Goal: Information Seeking & Learning: Learn about a topic

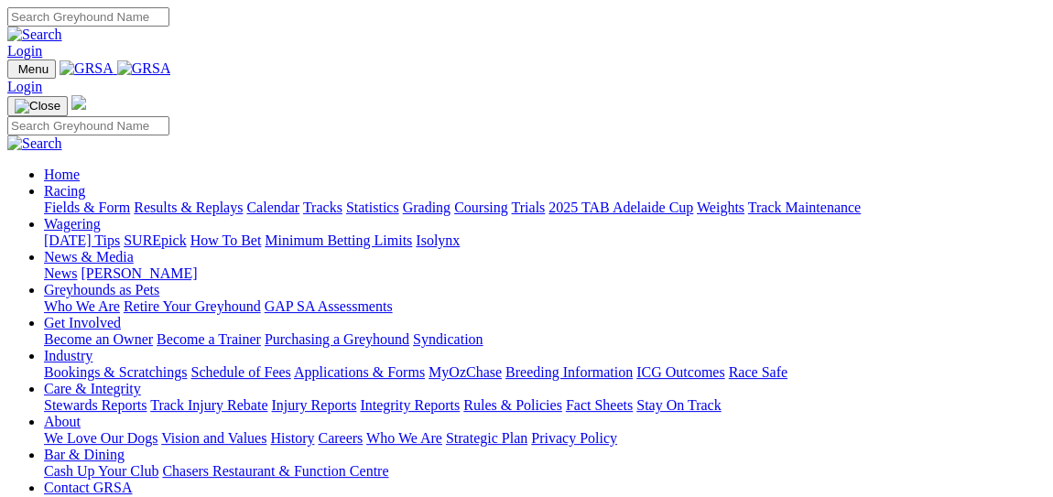
click at [85, 183] on link "Racing" at bounding box center [64, 191] width 41 height 16
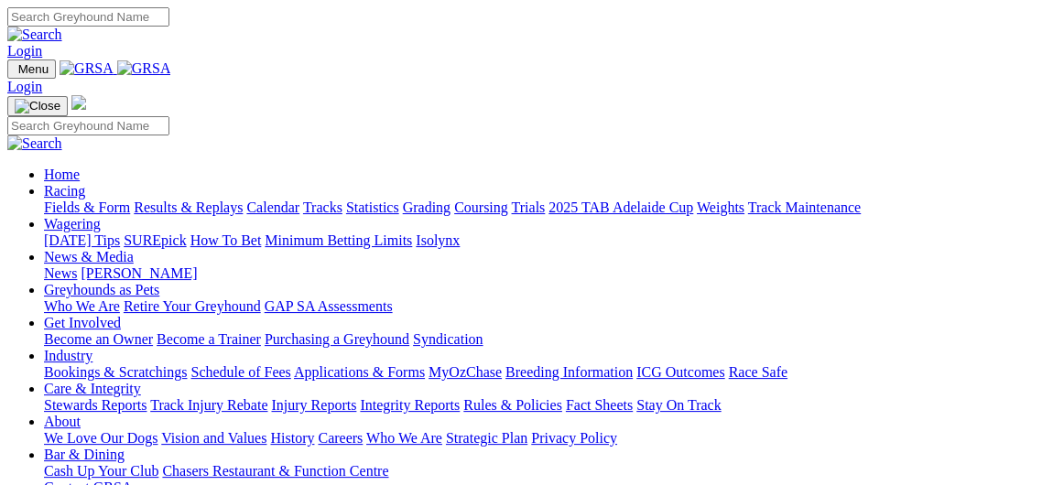
click at [77, 200] on link "Fields & Form" at bounding box center [87, 208] width 86 height 16
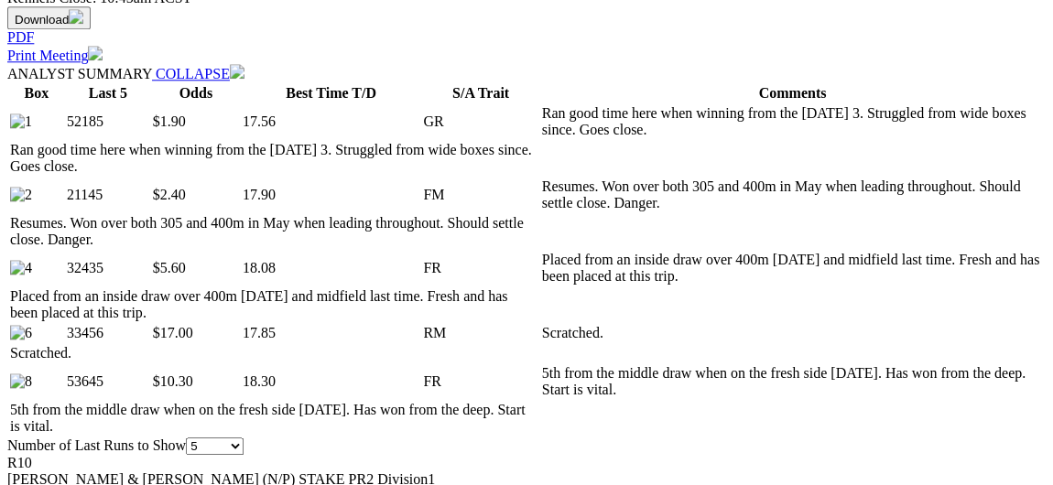
scroll to position [916, 0]
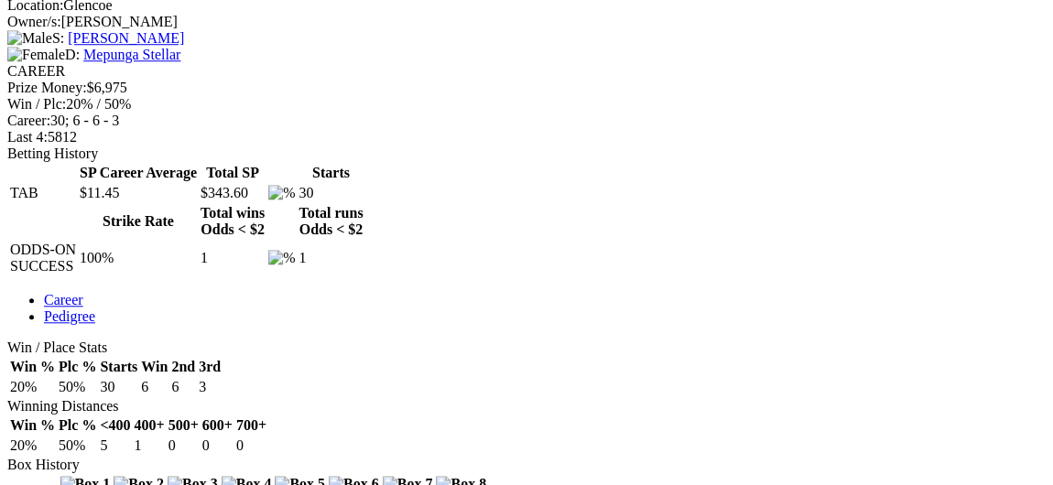
scroll to position [731, 0]
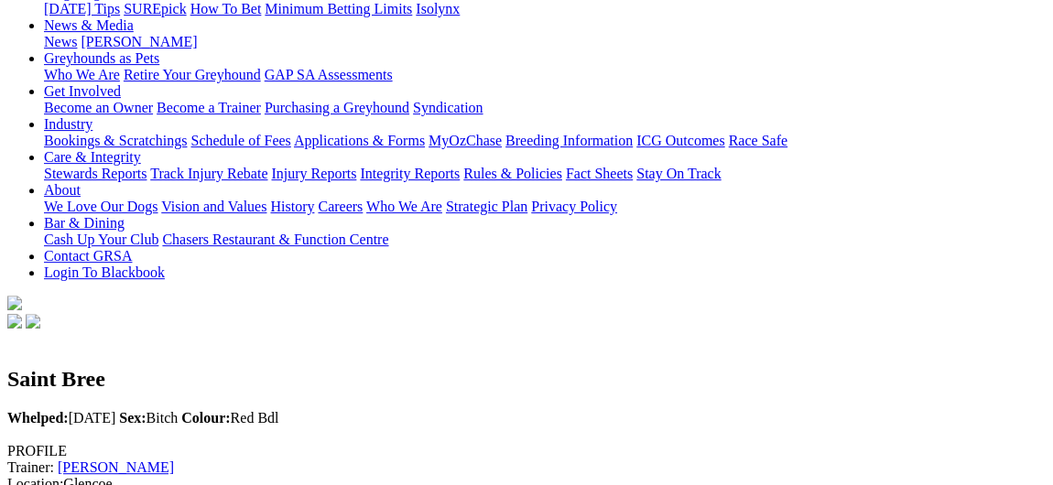
scroll to position [0, 0]
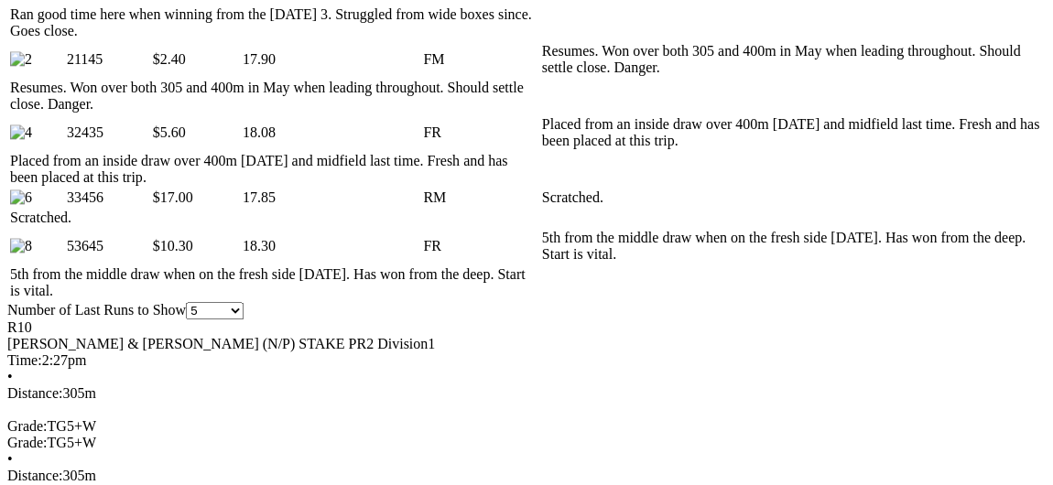
scroll to position [1031, 0]
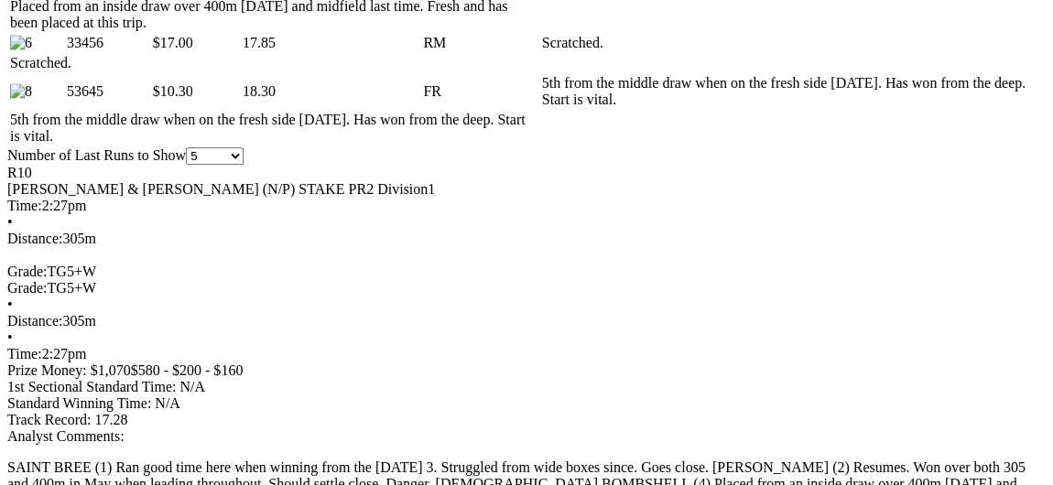
scroll to position [1185, 0]
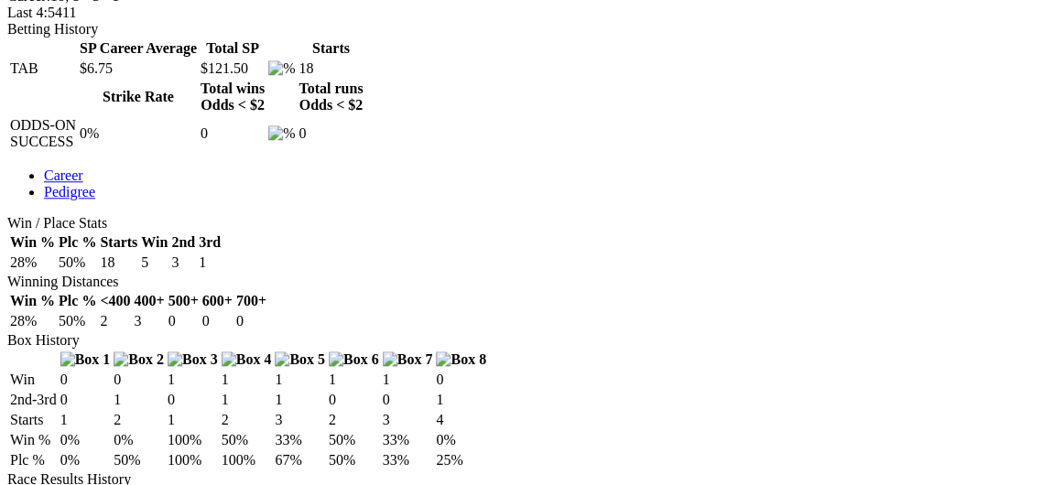
scroll to position [864, 0]
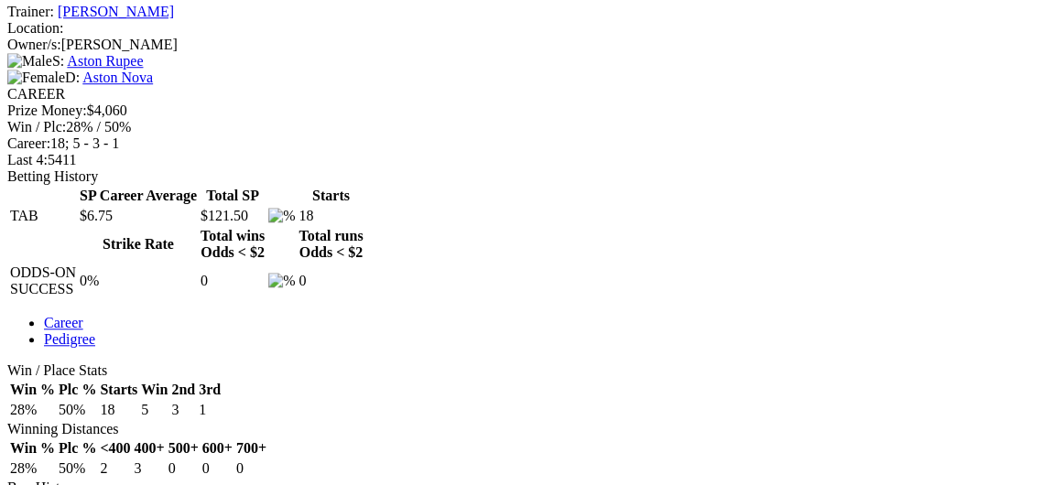
scroll to position [724, 0]
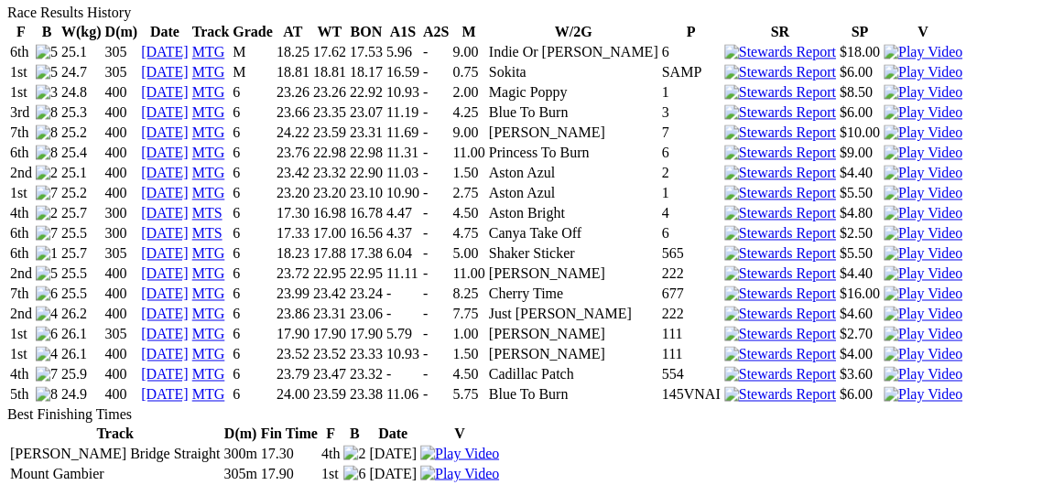
scroll to position [412, 0]
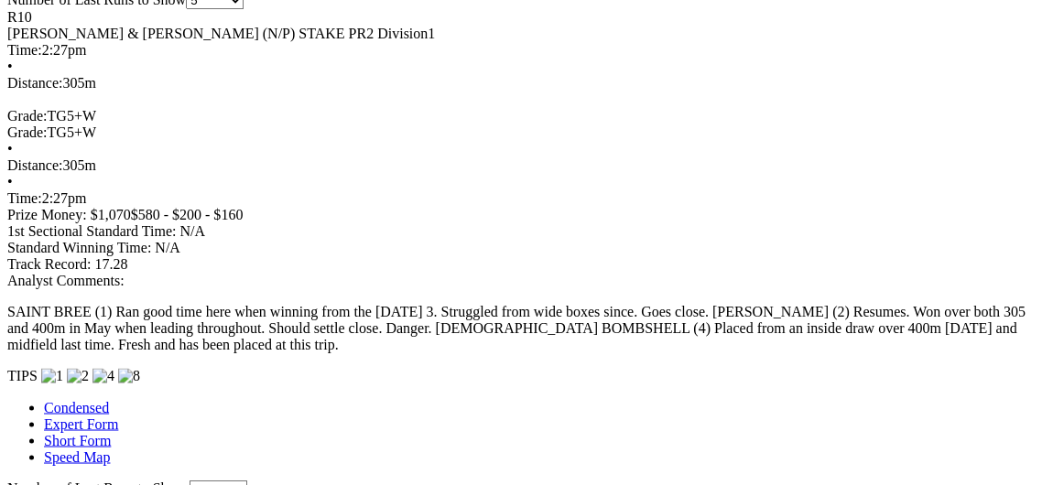
scroll to position [1346, 0]
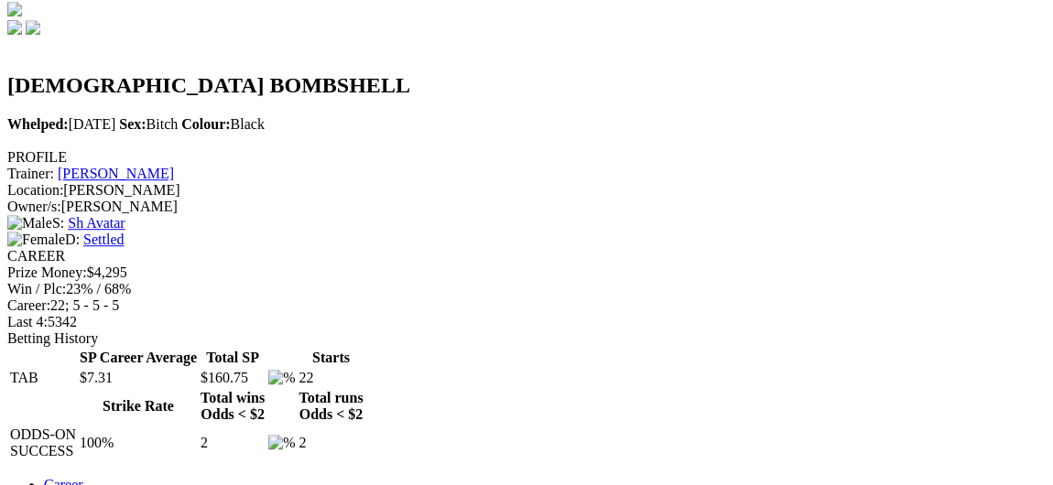
scroll to position [578, 0]
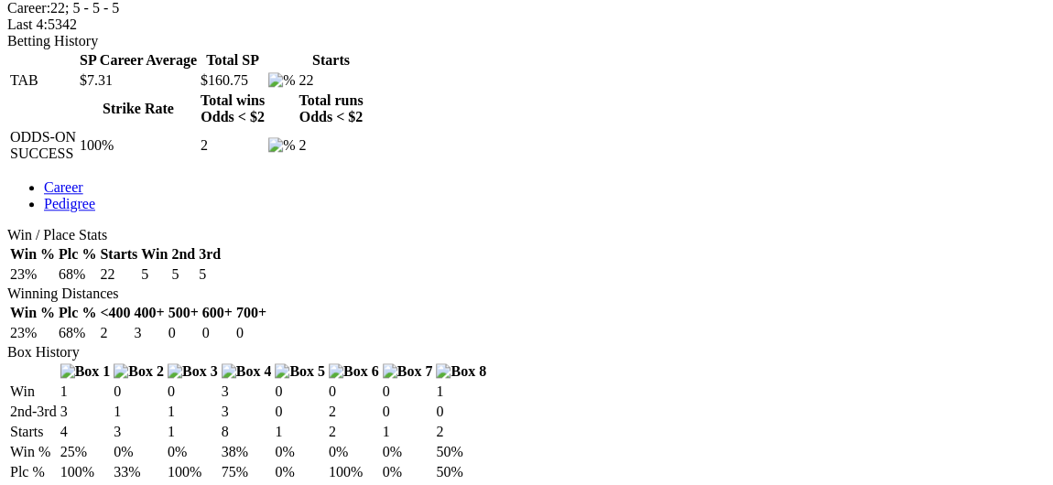
scroll to position [0, 0]
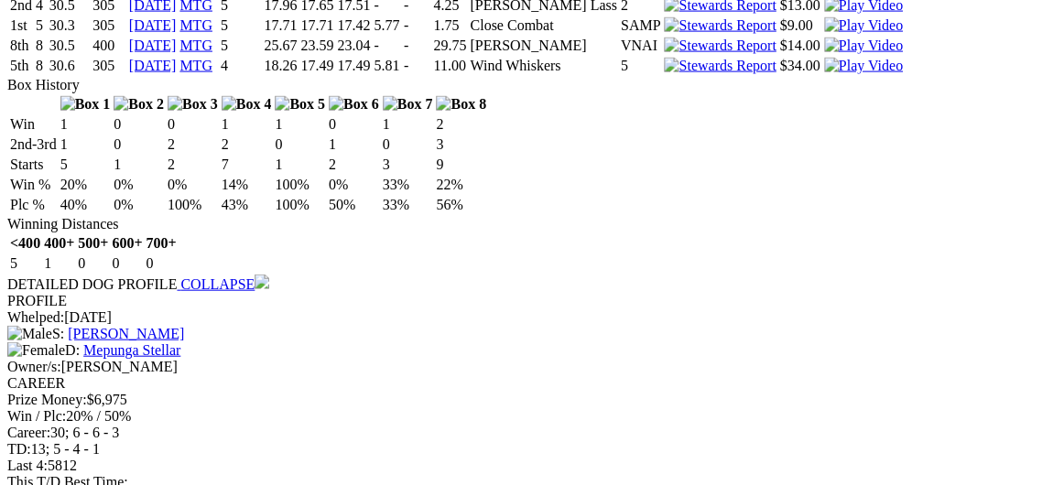
scroll to position [2010, 0]
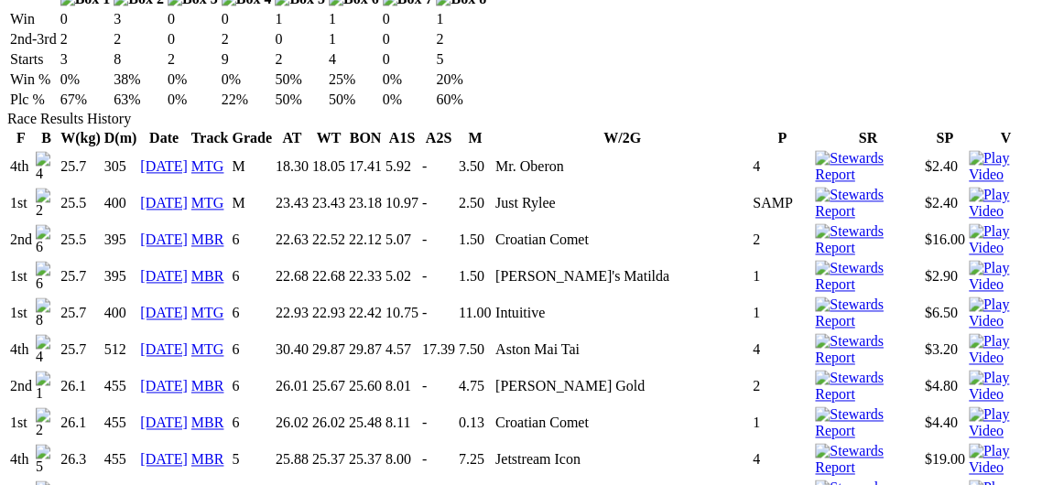
scroll to position [1224, 0]
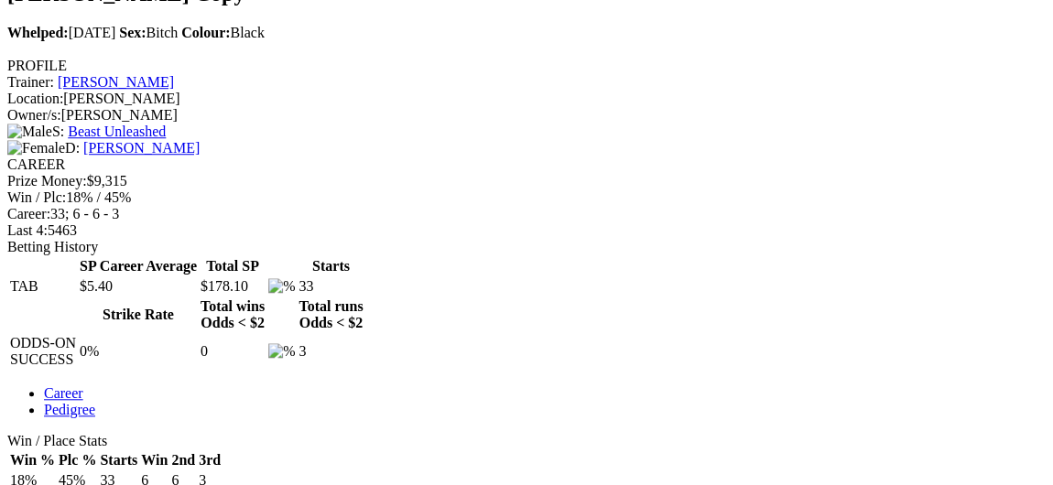
scroll to position [645, 0]
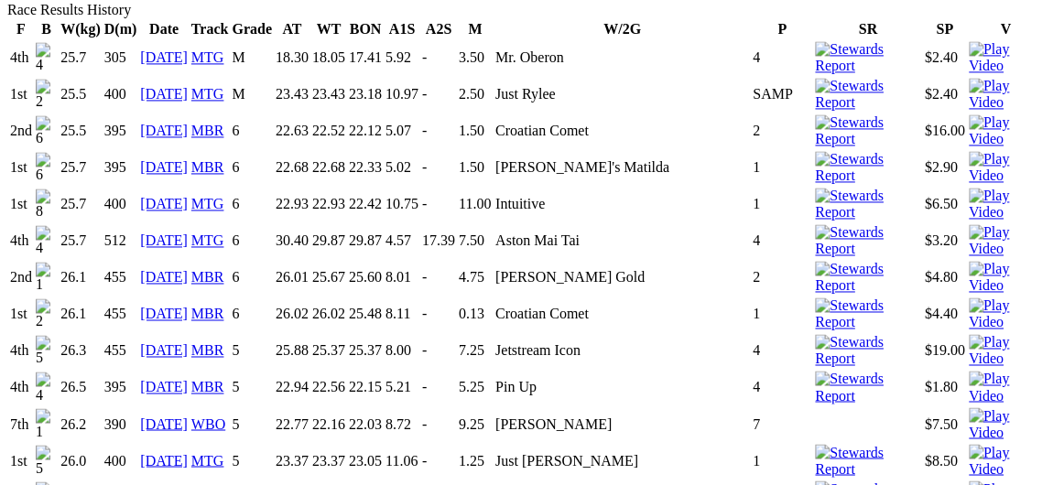
scroll to position [0, 0]
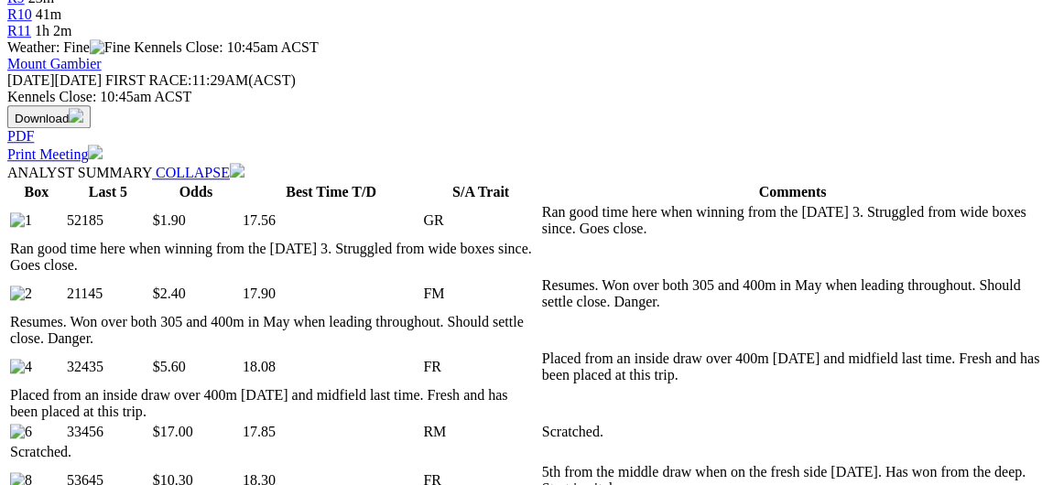
scroll to position [796, 0]
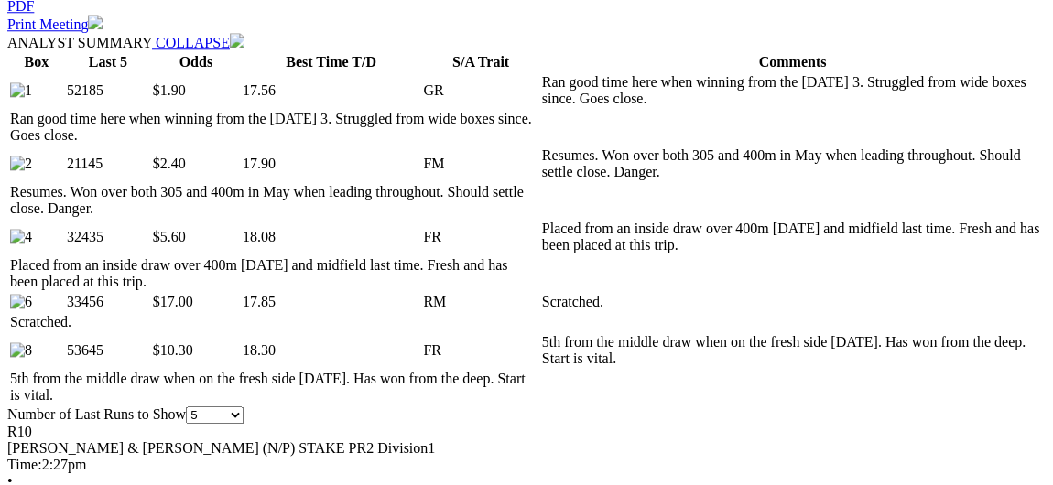
scroll to position [929, 0]
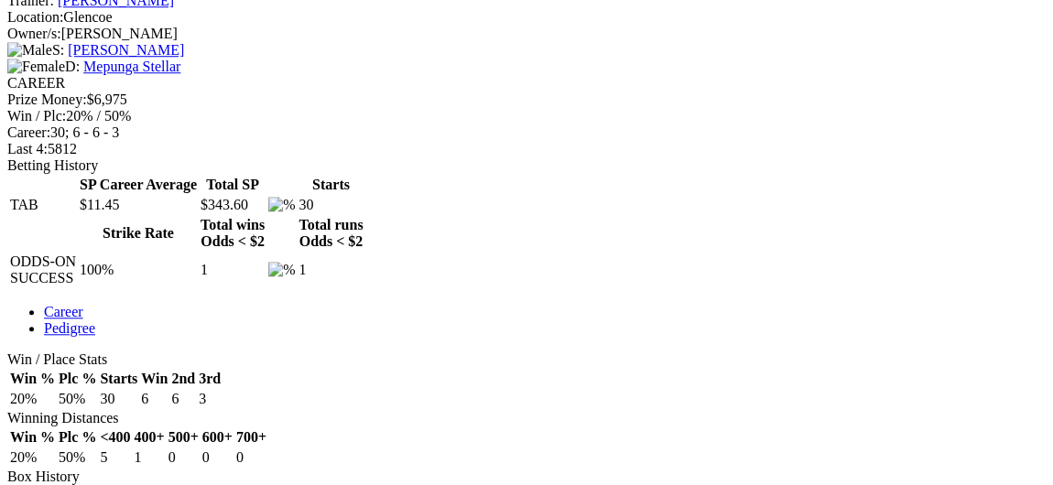
scroll to position [728, 0]
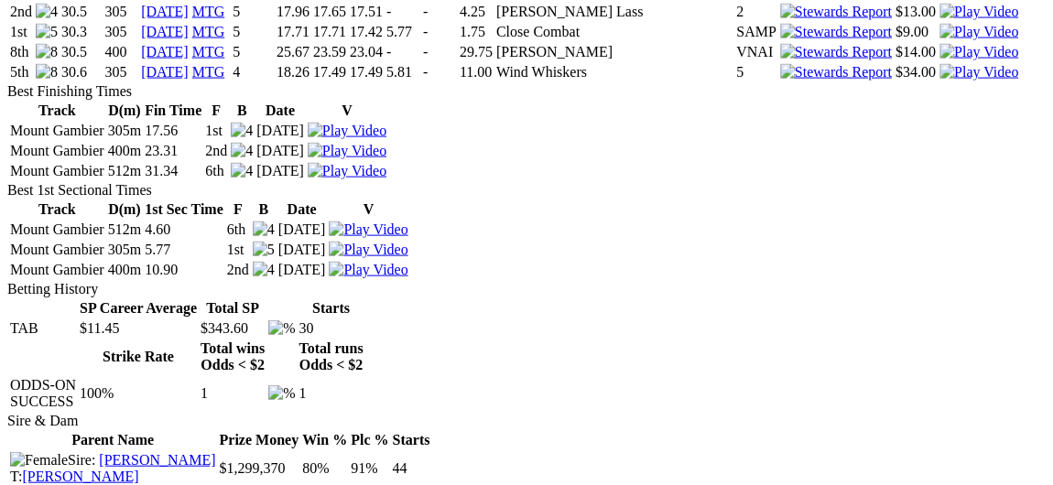
scroll to position [0, 0]
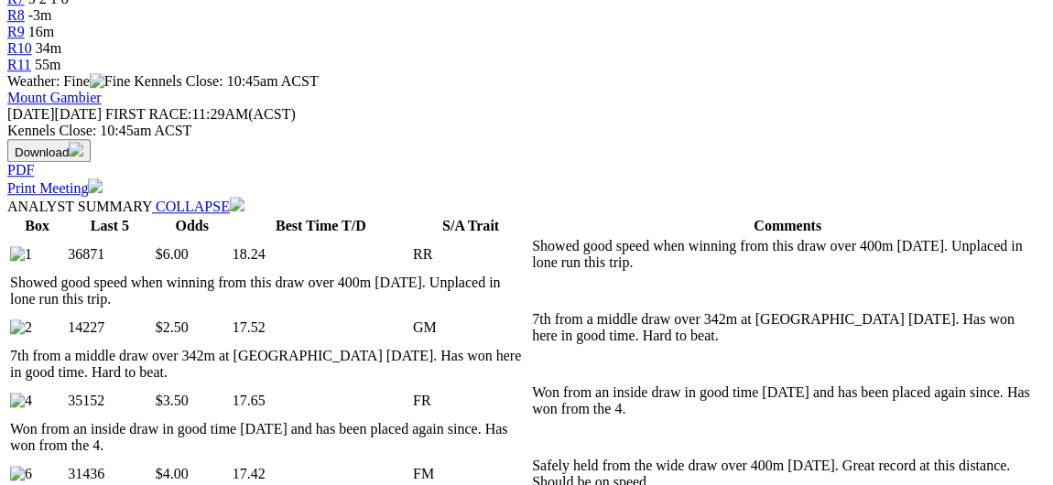
scroll to position [763, 0]
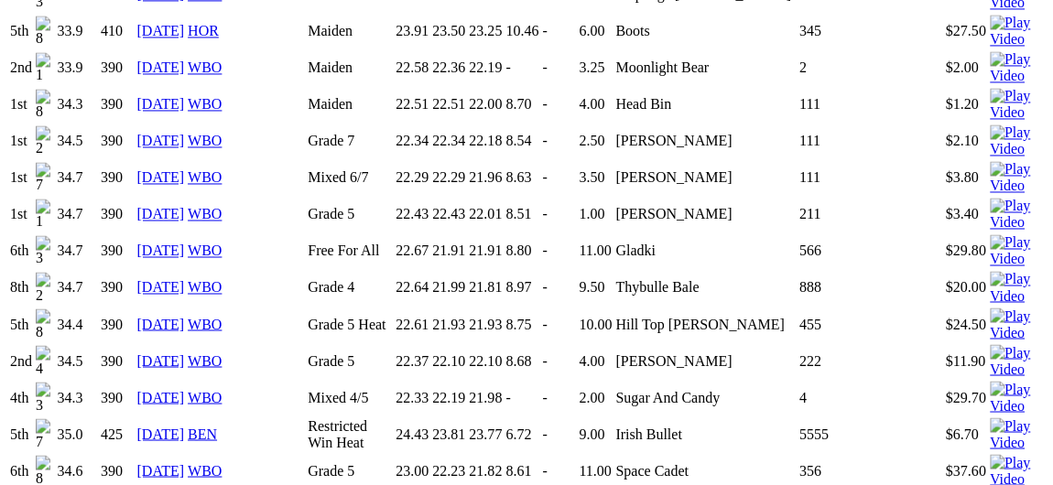
scroll to position [1433, 0]
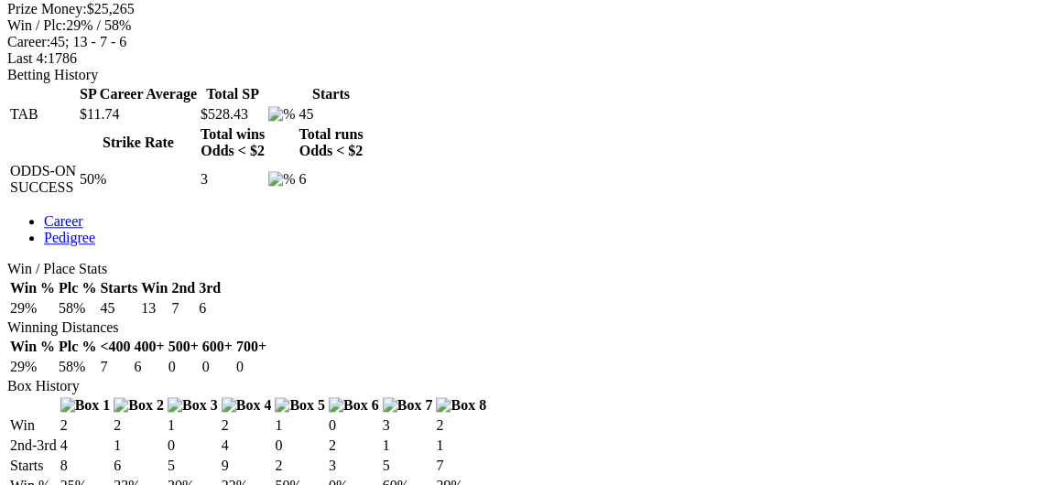
scroll to position [296, 0]
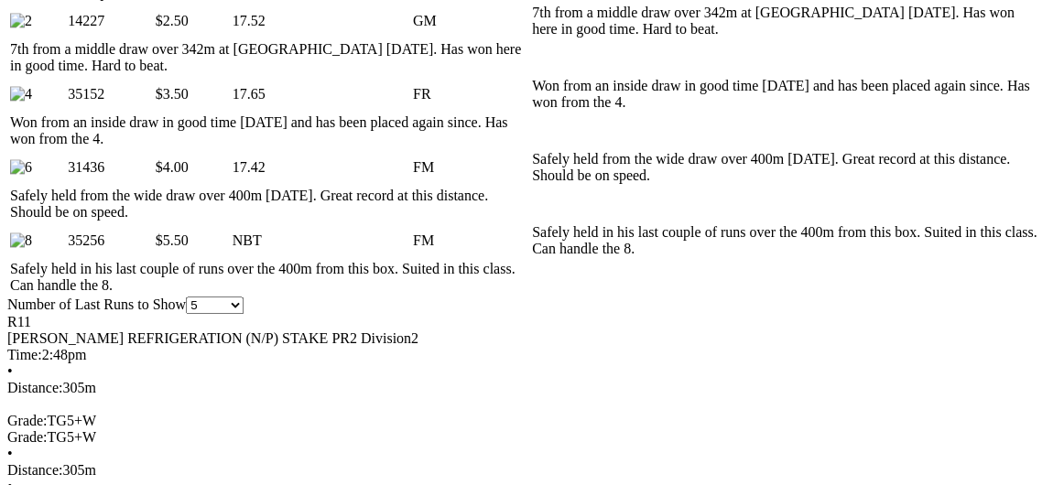
scroll to position [1068, 0]
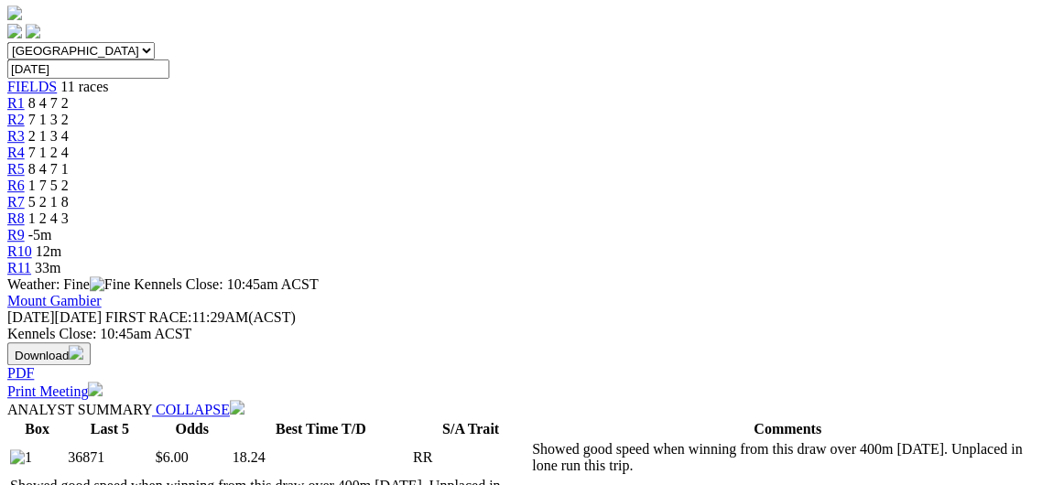
scroll to position [551, 0]
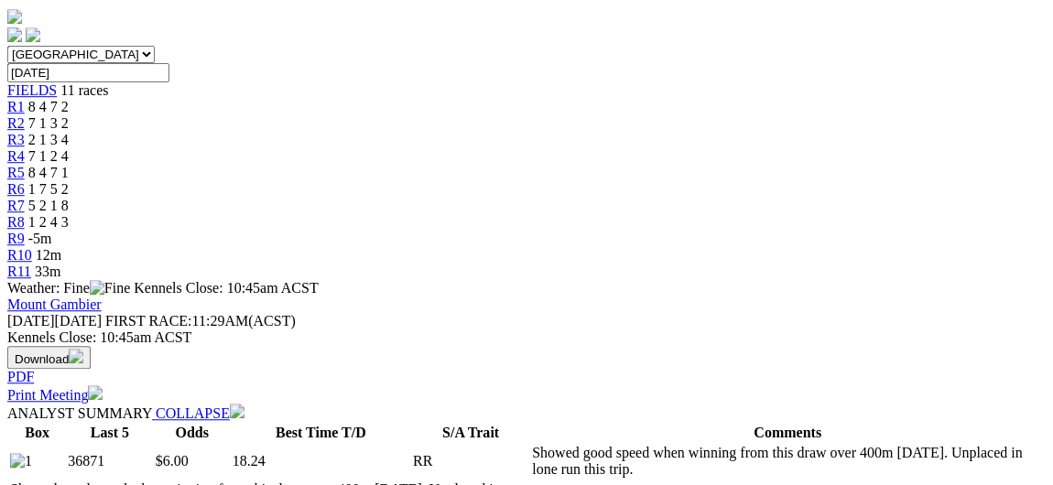
drag, startPoint x: 1052, startPoint y: 99, endPoint x: 1052, endPoint y: 109, distance: 10.1
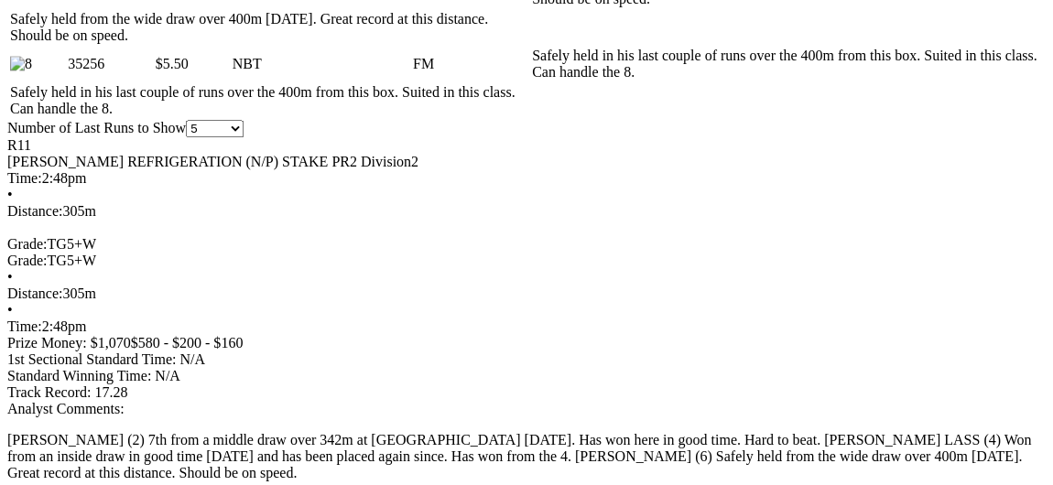
scroll to position [1259, 0]
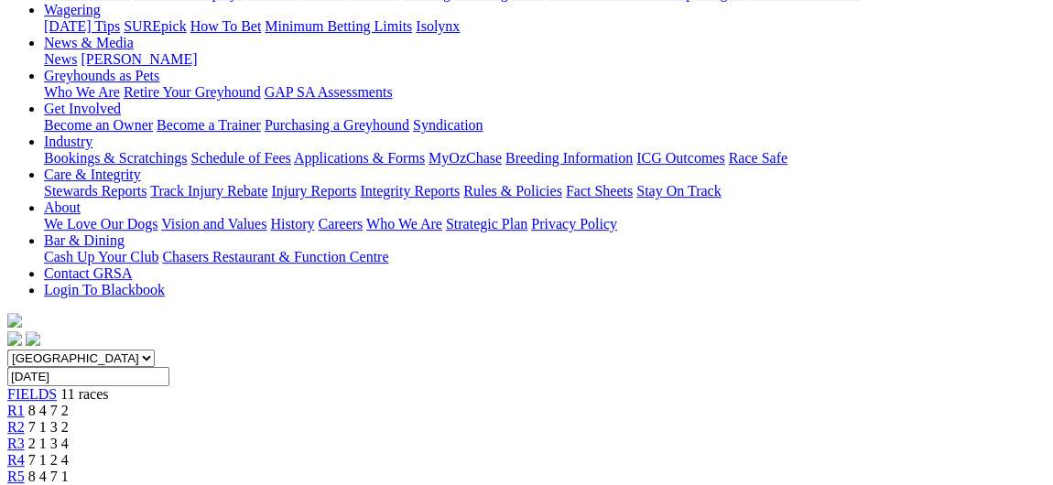
scroll to position [0, 0]
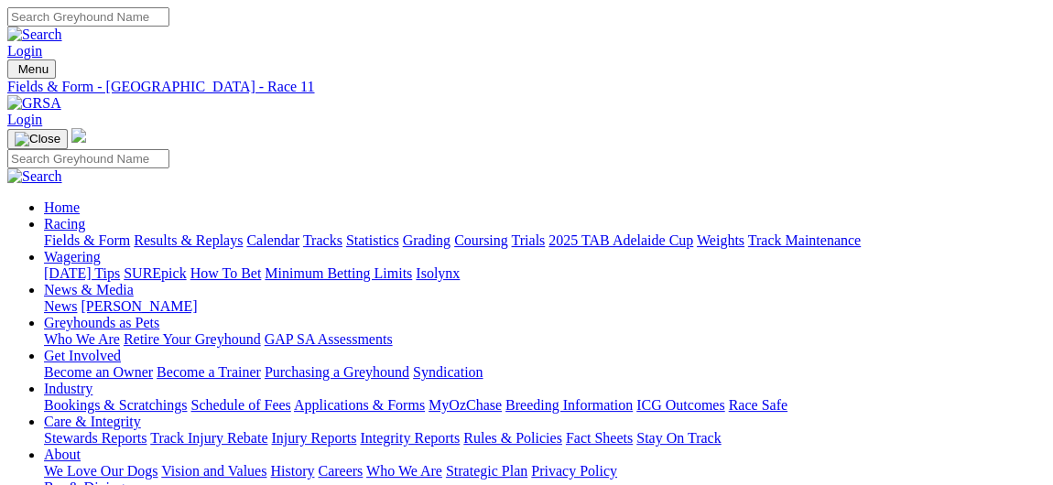
click at [80, 233] on link "Fields & Form" at bounding box center [87, 241] width 86 height 16
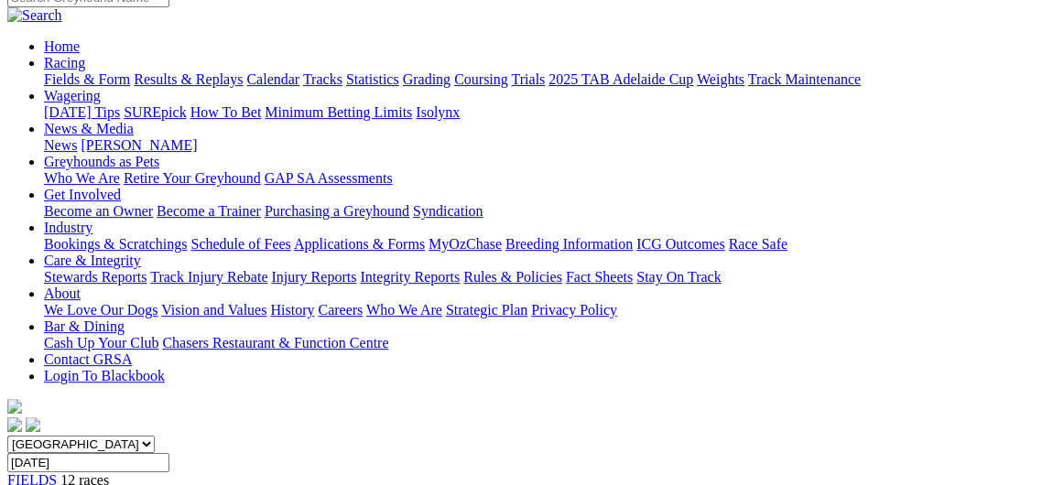
scroll to position [156, 0]
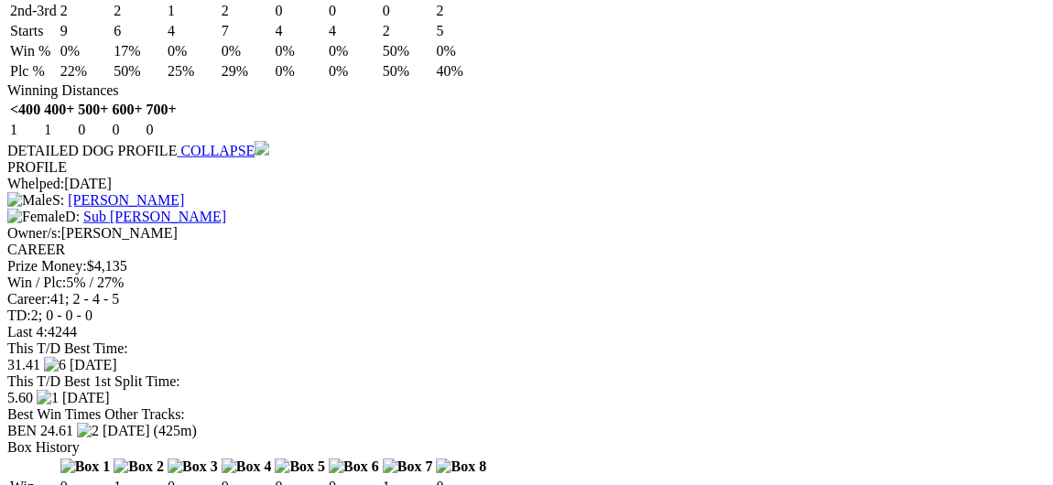
scroll to position [2301, 0]
